Goal: Task Accomplishment & Management: Complete application form

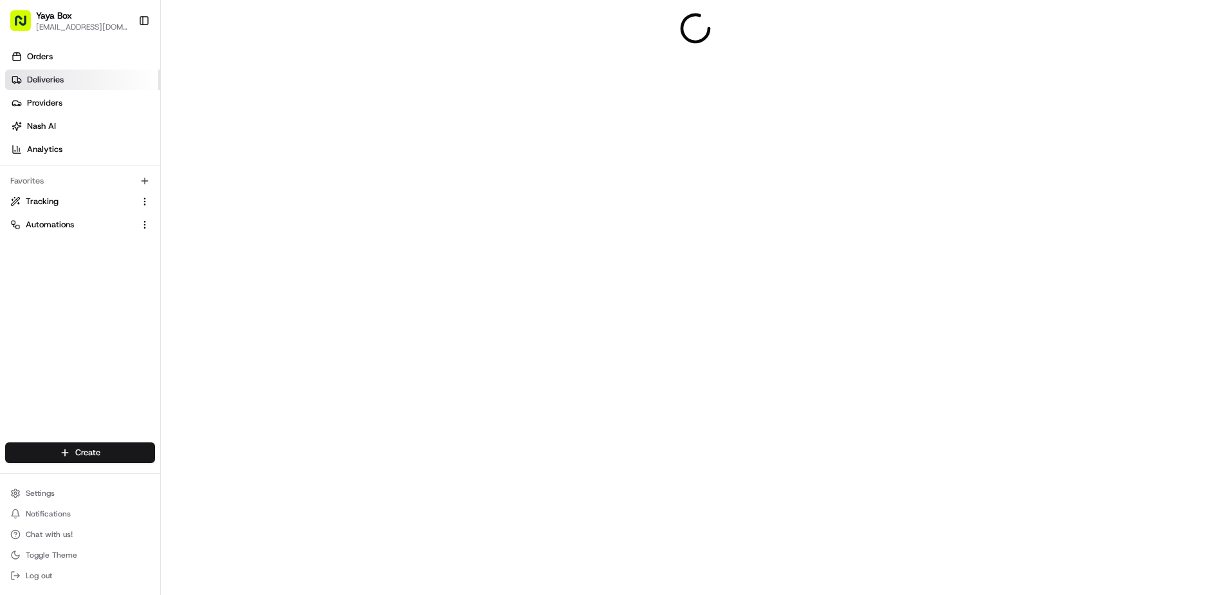
click at [102, 76] on link "Deliveries" at bounding box center [82, 79] width 155 height 21
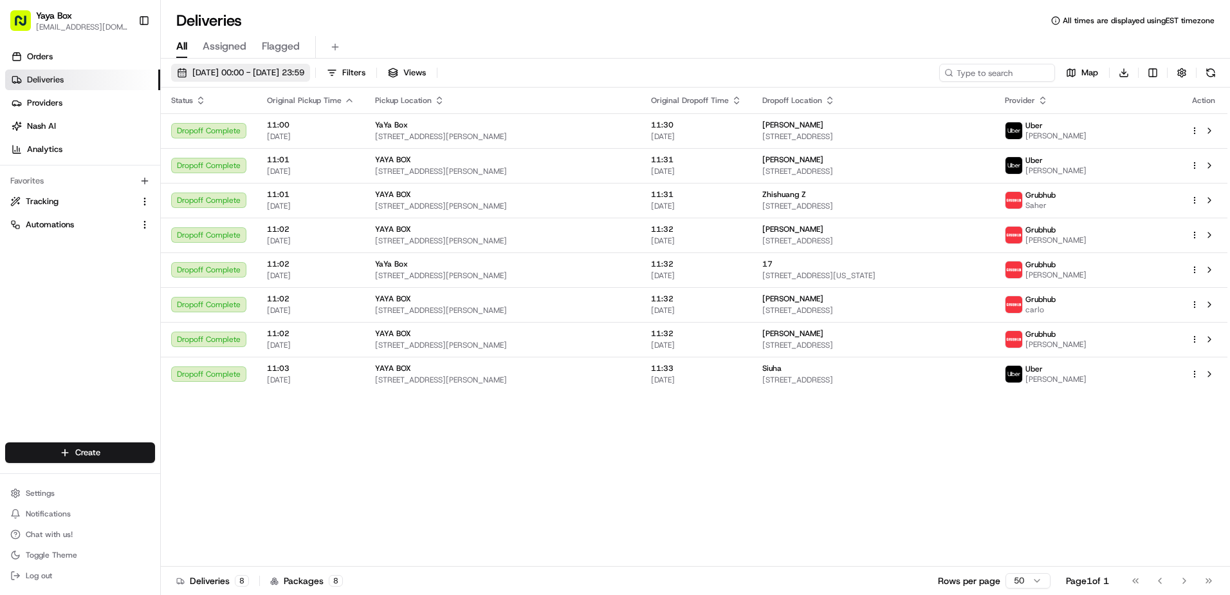
click at [254, 72] on span "[DATE] 00:00 - [DATE] 23:59" at bounding box center [248, 73] width 112 height 12
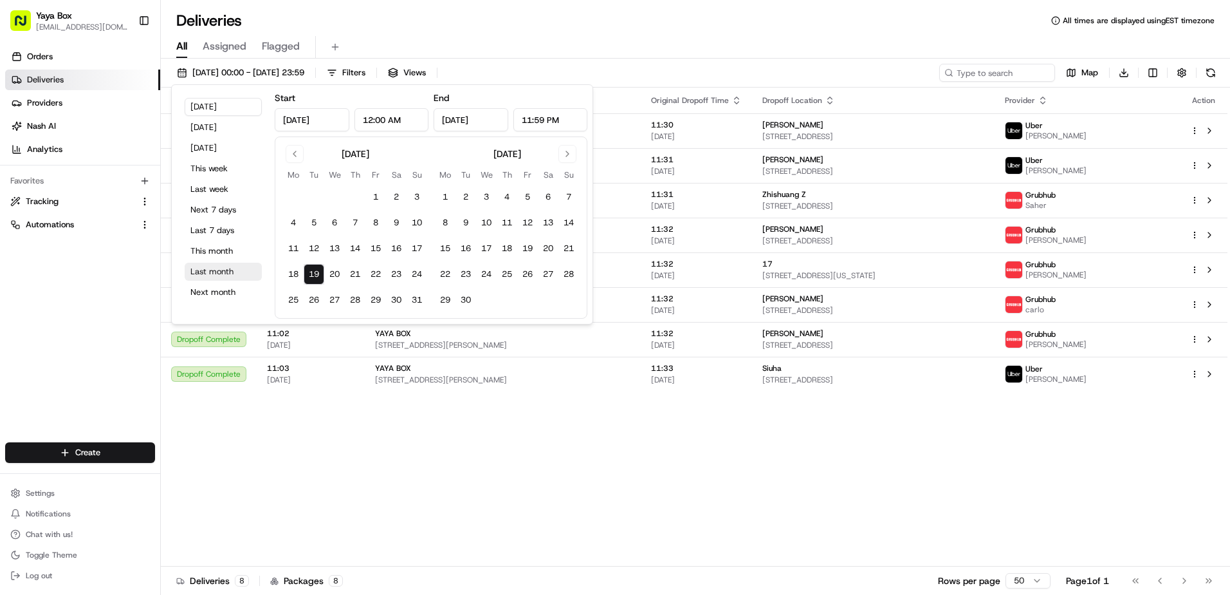
click at [223, 269] on button "Last month" at bounding box center [223, 272] width 77 height 18
type input "Jul 1, 2025"
type input "Jul 31, 2025"
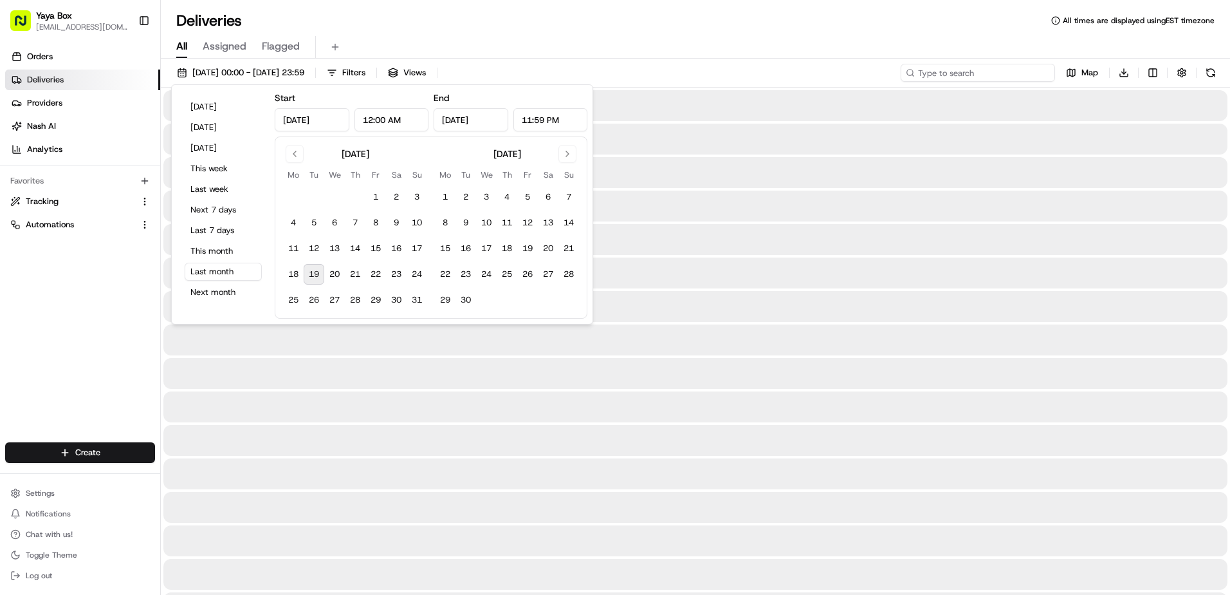
click at [997, 74] on input at bounding box center [978, 73] width 154 height 18
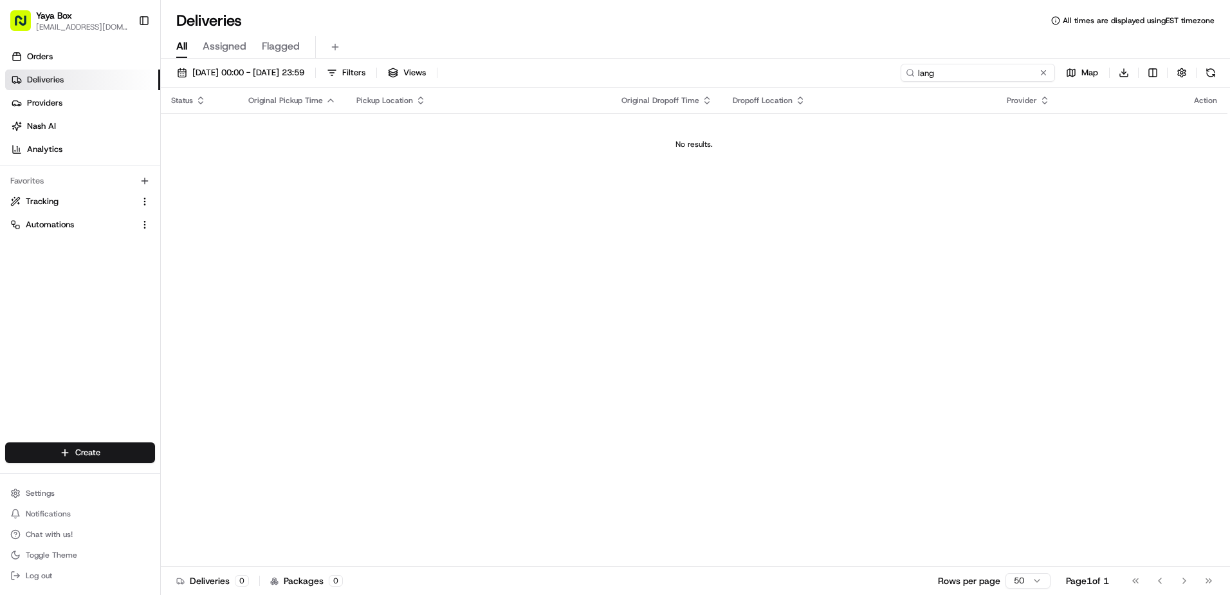
type input "lang"
click at [304, 75] on span "01/07/2025 00:00 - 31/07/2025 23:59" at bounding box center [248, 73] width 112 height 12
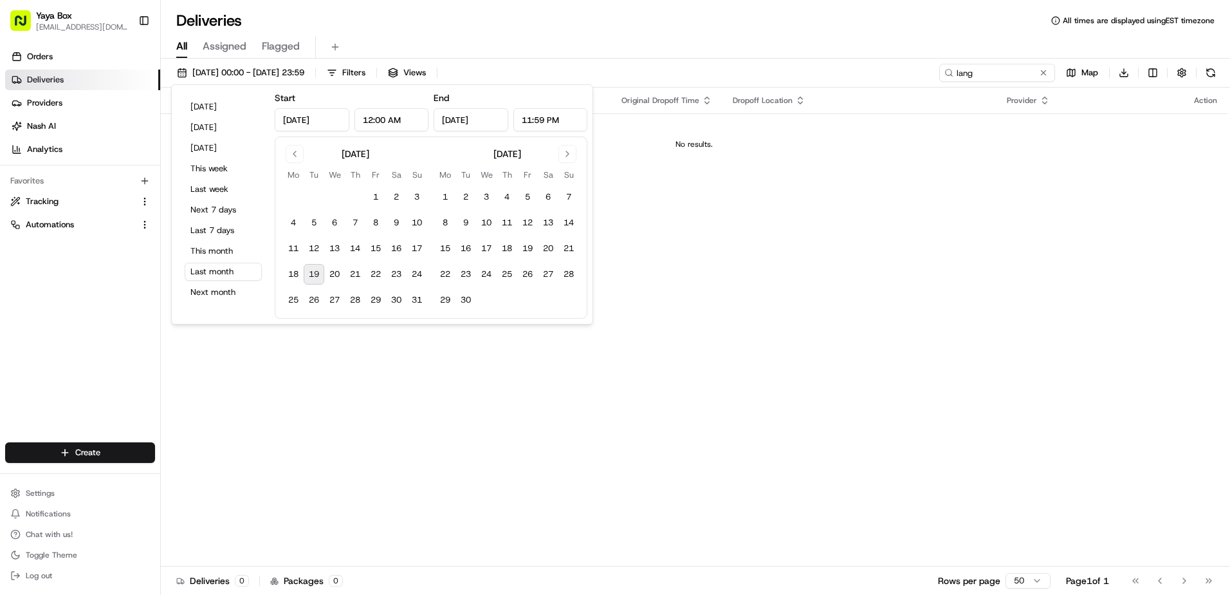
click at [304, 122] on input "Jul 1, 2025" at bounding box center [312, 119] width 75 height 23
click at [277, 114] on input "Jul 1, 2025" at bounding box center [312, 119] width 75 height 23
click at [293, 149] on button "Go to previous month" at bounding box center [295, 154] width 18 height 18
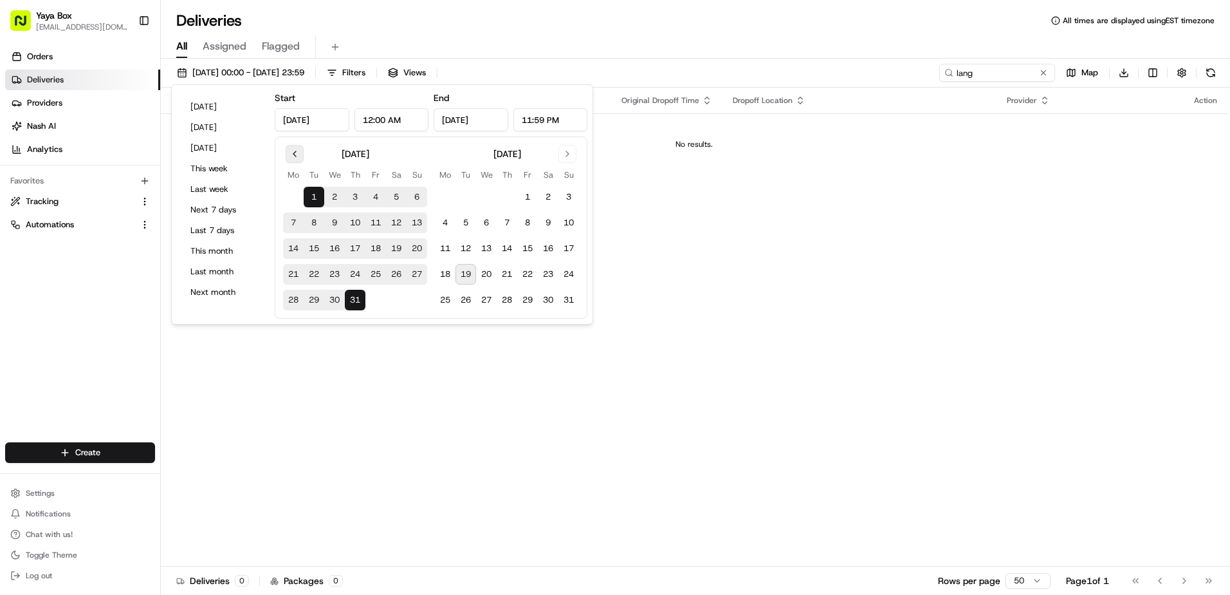
click at [293, 149] on button "Go to previous month" at bounding box center [295, 154] width 18 height 18
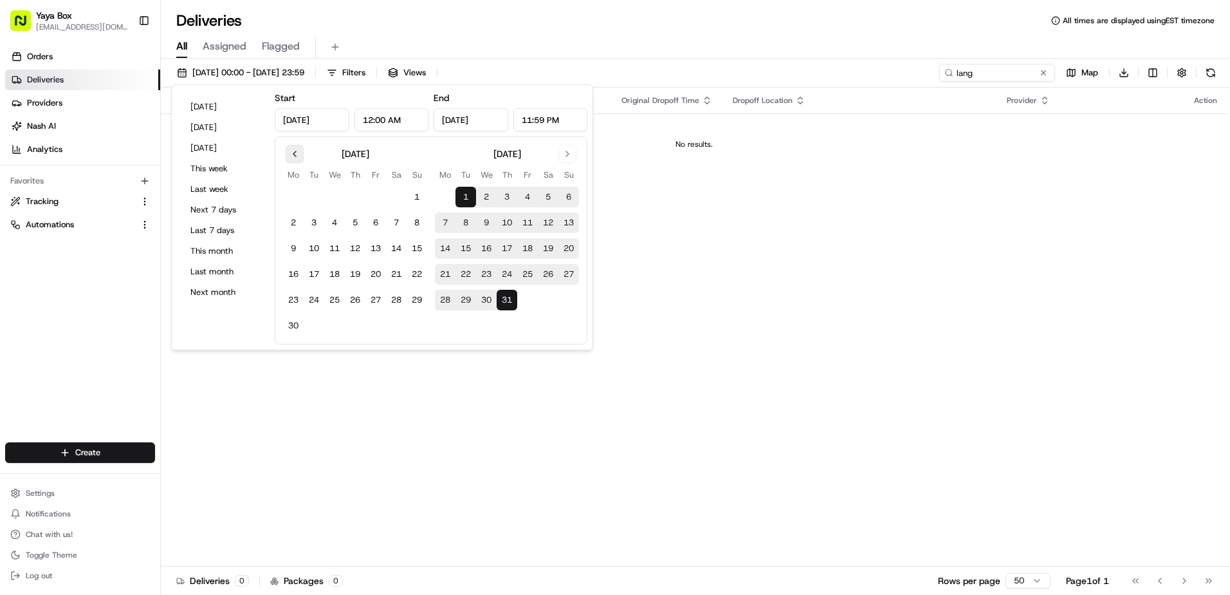
click at [293, 149] on button "Go to previous month" at bounding box center [295, 154] width 18 height 18
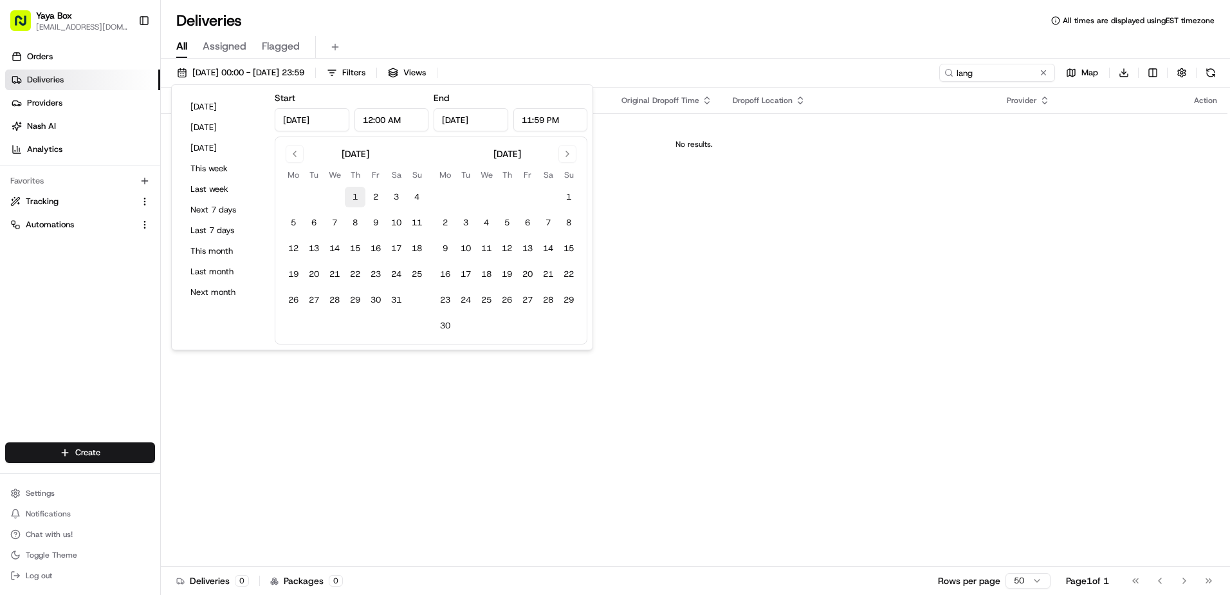
click at [352, 194] on button "1" at bounding box center [355, 197] width 21 height 21
type input "May 1, 2025"
click at [443, 327] on button "30" at bounding box center [445, 325] width 21 height 21
type input "Jun 30, 2025"
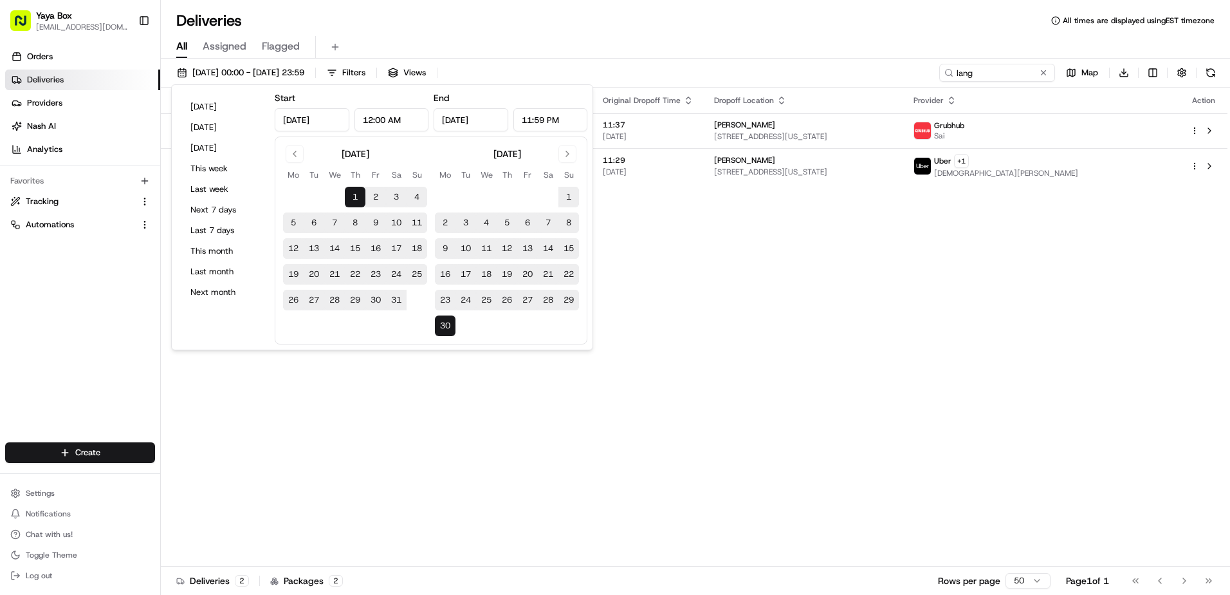
click at [713, 252] on div "Status Original Pickup Time Pickup Location Original Dropoff Time Dropoff Locat…" at bounding box center [694, 327] width 1067 height 479
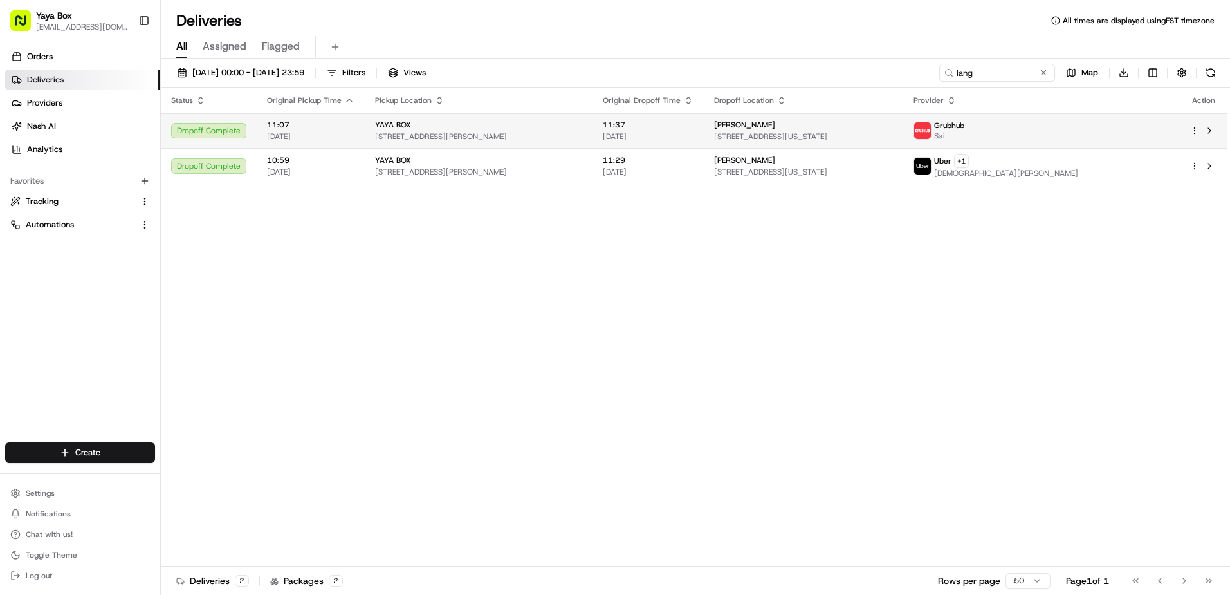
click at [776, 140] on span "[STREET_ADDRESS][US_STATE]" at bounding box center [803, 136] width 179 height 10
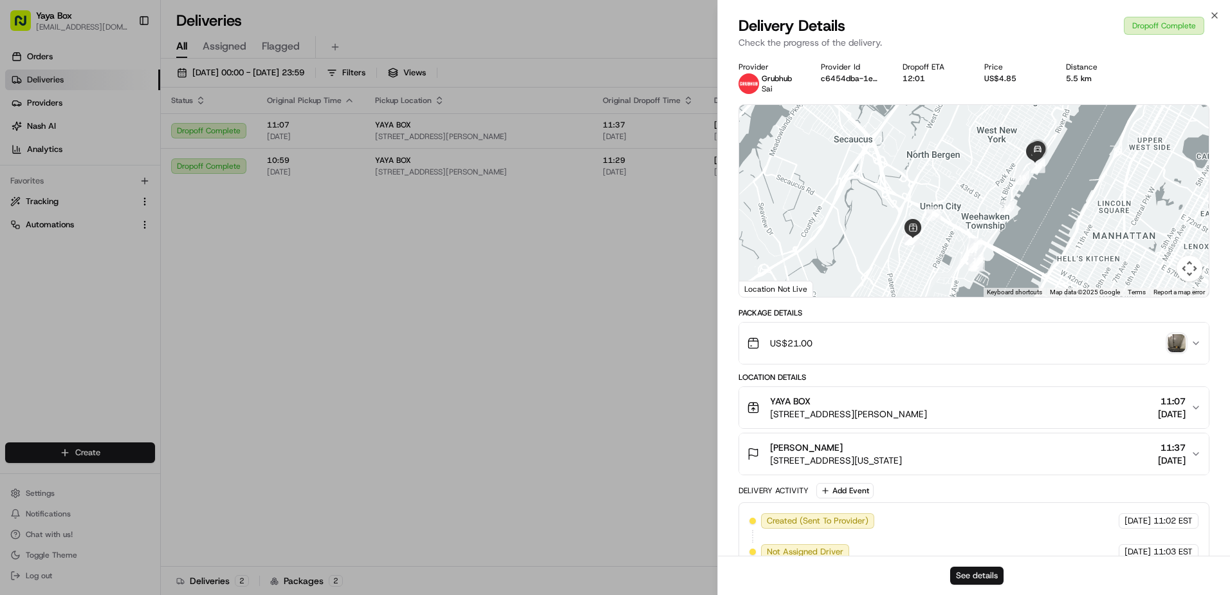
click at [982, 578] on button "See details" at bounding box center [976, 575] width 53 height 18
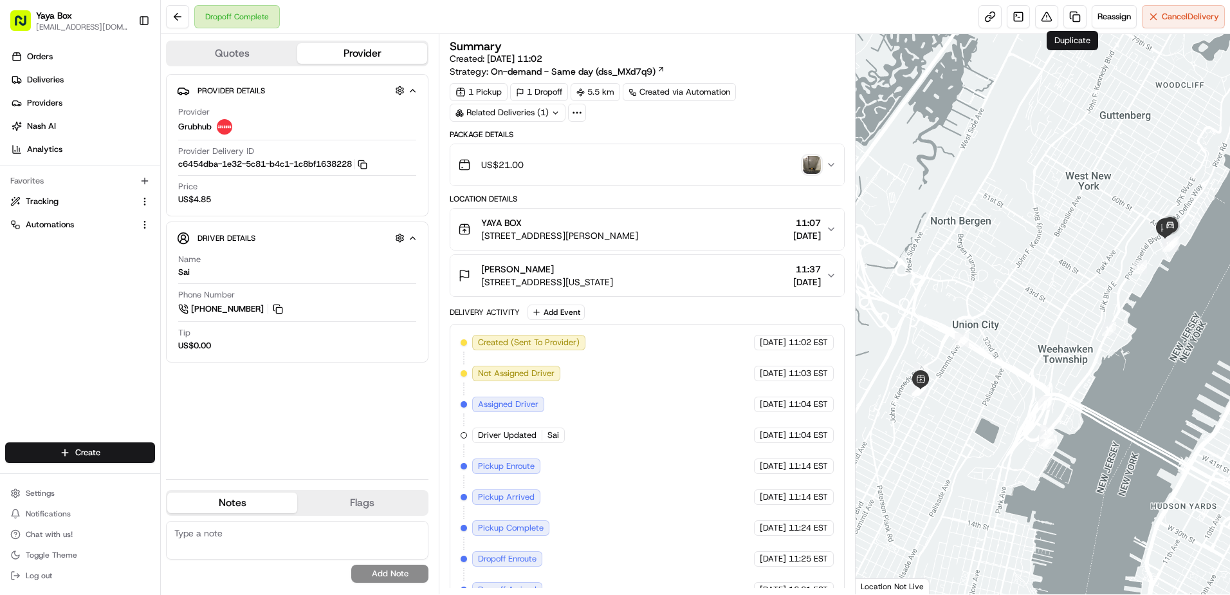
click at [1071, 1] on div "Dropoff Complete Reassign Cancel Delivery" at bounding box center [695, 17] width 1069 height 34
click at [1071, 22] on link at bounding box center [1075, 16] width 23 height 23
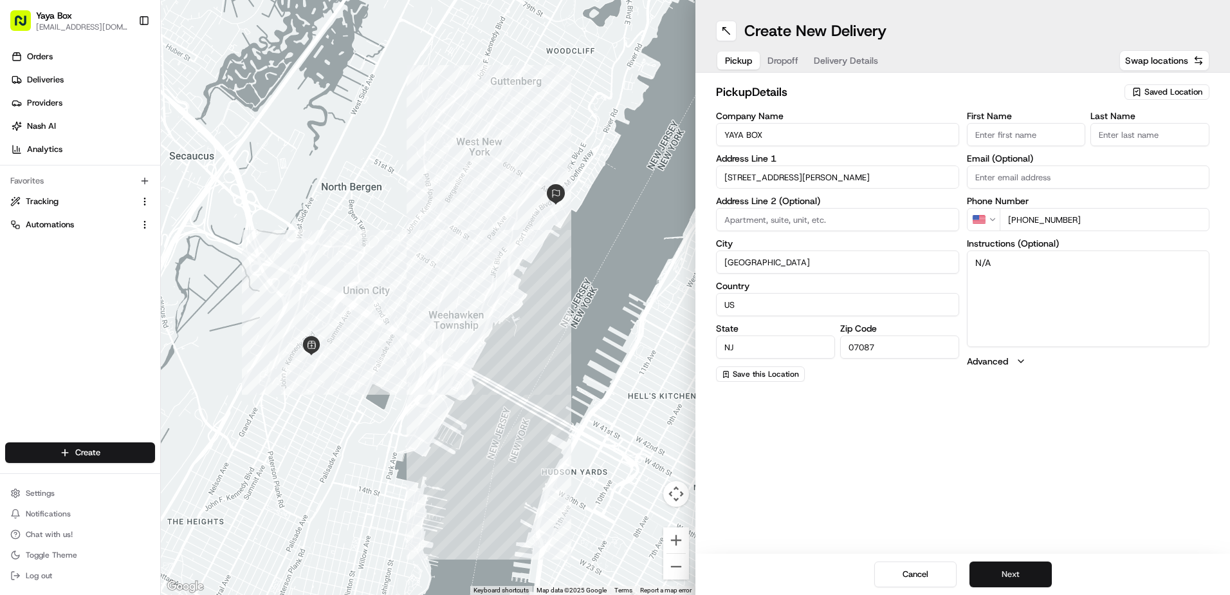
click at [988, 566] on button "Next" at bounding box center [1011, 574] width 82 height 26
click at [1019, 139] on input "Lang" at bounding box center [1026, 134] width 119 height 23
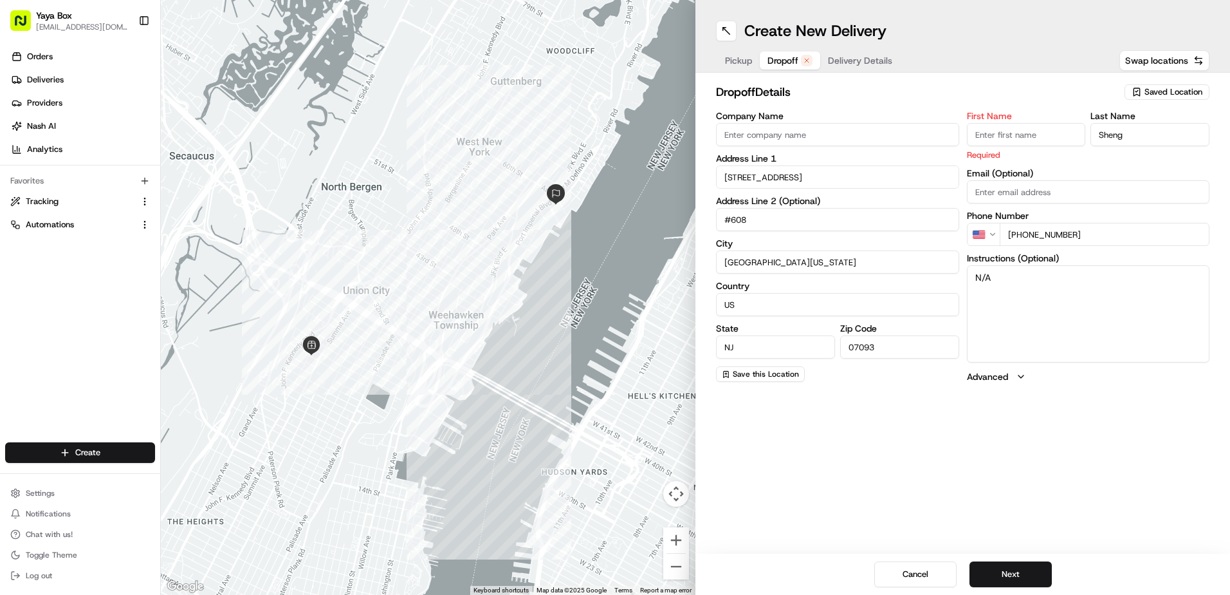
click at [1122, 137] on input "Sheng" at bounding box center [1150, 134] width 119 height 23
click at [781, 140] on input "Company Name" at bounding box center [837, 134] width 243 height 23
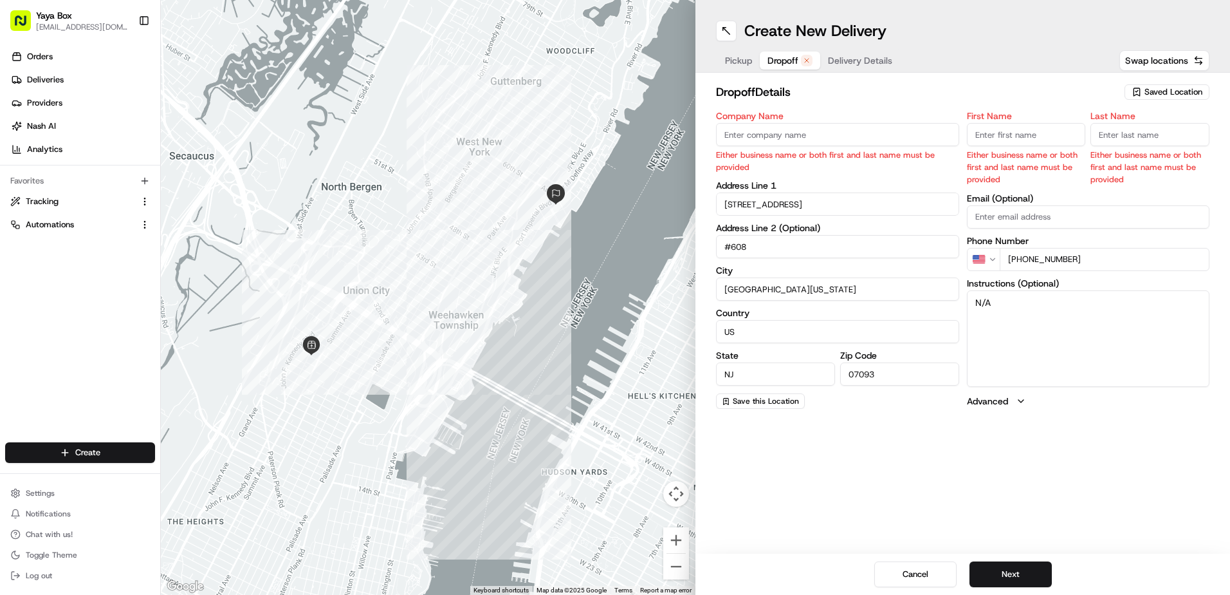
click at [781, 140] on input "Company Name" at bounding box center [837, 134] width 243 height 23
type input "Y"
click at [1006, 574] on button "Next" at bounding box center [1011, 574] width 82 height 26
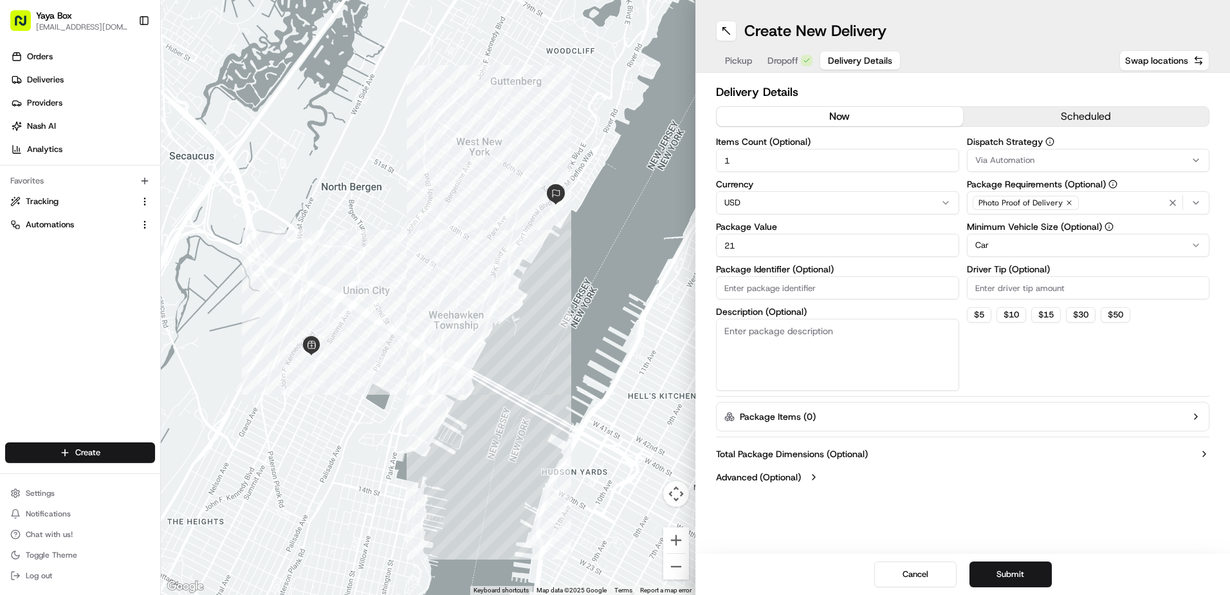
drag, startPoint x: 795, startPoint y: 239, endPoint x: 647, endPoint y: 246, distance: 148.8
click at [676, 248] on div "← Move left → Move right ↑ Move up ↓ Move down + Zoom in - Zoom out Home Jump l…" at bounding box center [695, 297] width 1069 height 595
type input "1"
type input "200"
click at [1028, 250] on html "Yaya Box [EMAIL_ADDRESS][DOMAIN_NAME] Toggle Sidebar Orders Deliveries Provider…" at bounding box center [615, 297] width 1230 height 595
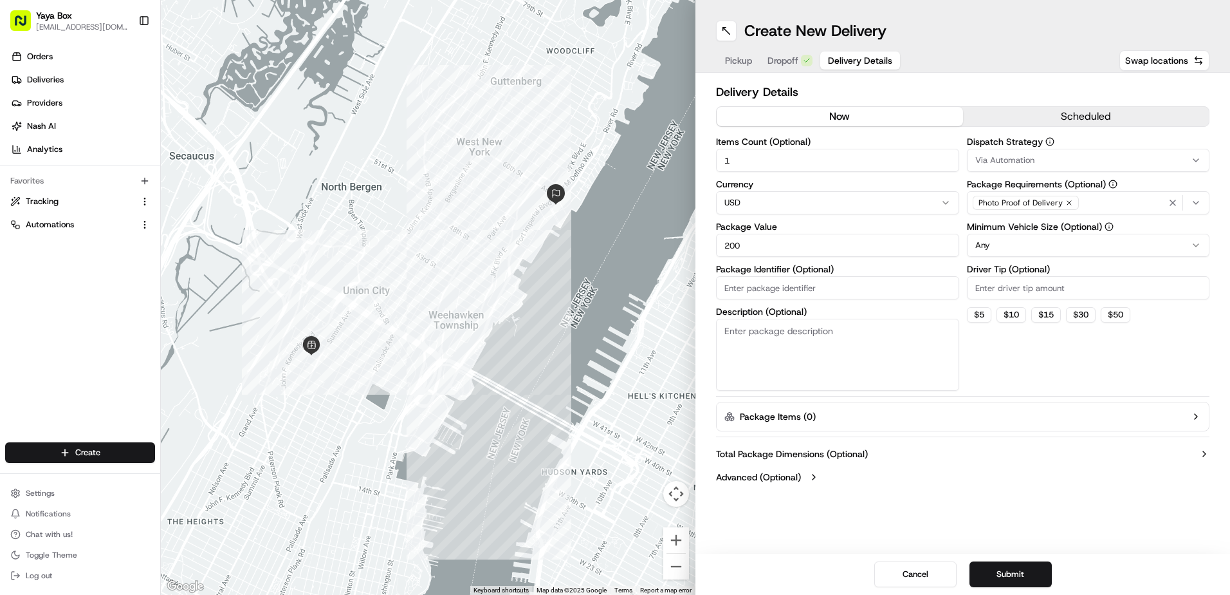
click at [997, 572] on button "Submit" at bounding box center [1011, 574] width 82 height 26
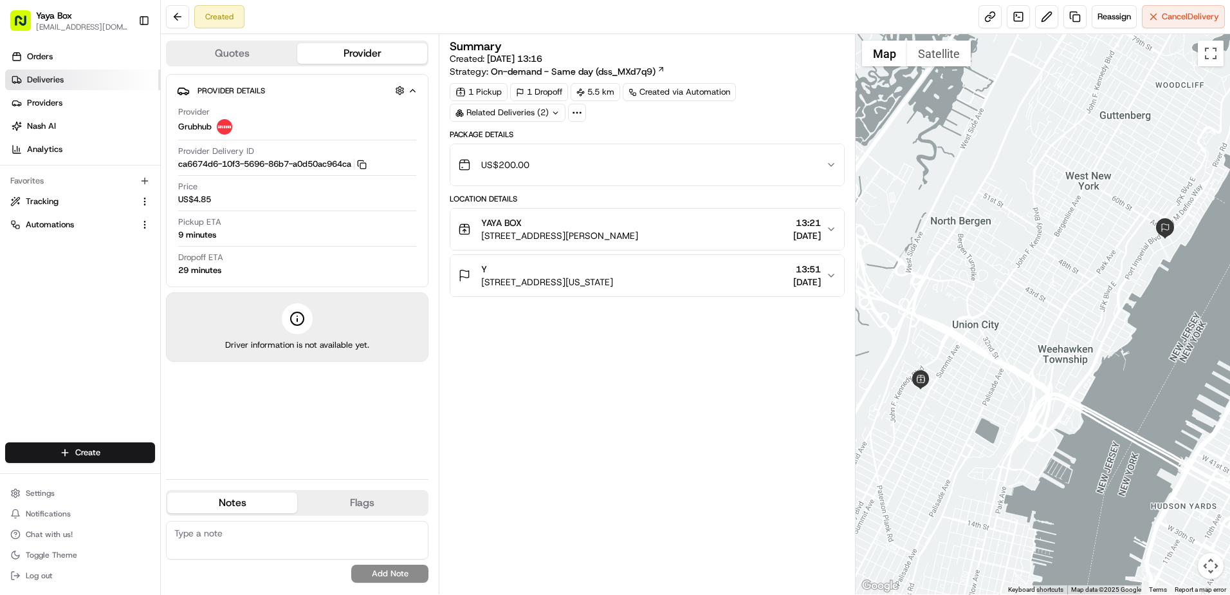
click at [93, 89] on link "Deliveries" at bounding box center [82, 79] width 155 height 21
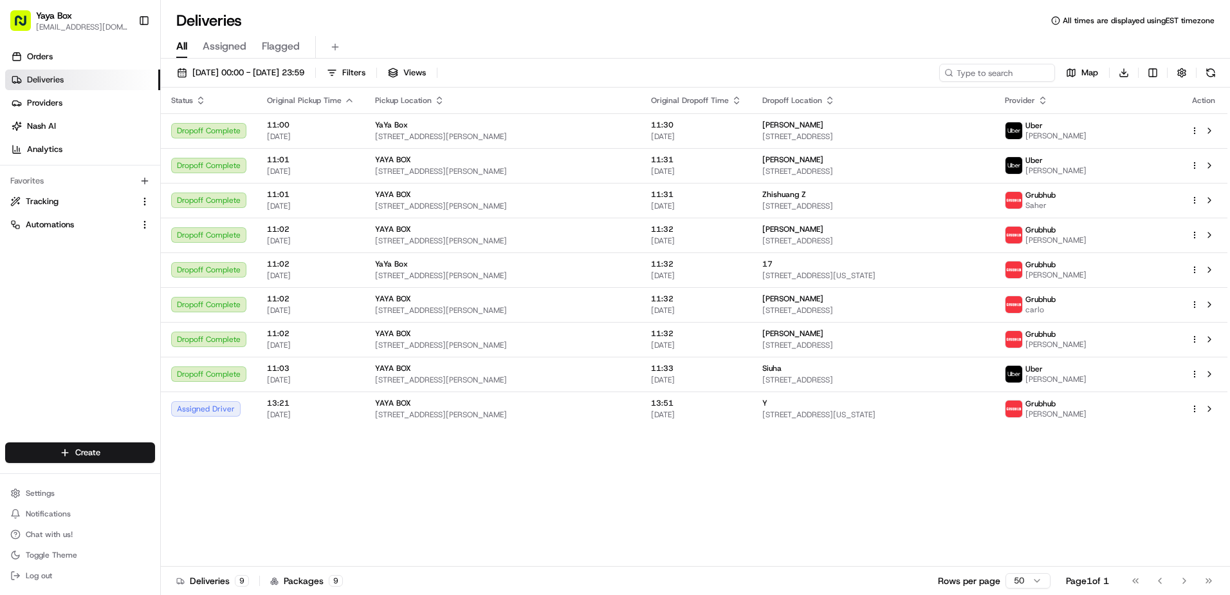
click at [10, 250] on div "Orders Deliveries Providers [PERSON_NAME] Analytics Favorites Tracking Automati…" at bounding box center [80, 245] width 160 height 409
click at [447, 400] on div "YAYA BOX" at bounding box center [502, 403] width 255 height 10
